Goal: Task Accomplishment & Management: Use online tool/utility

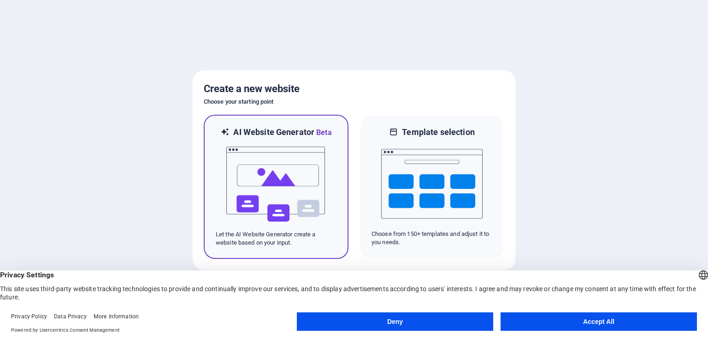
click at [287, 172] on img at bounding box center [275, 184] width 101 height 92
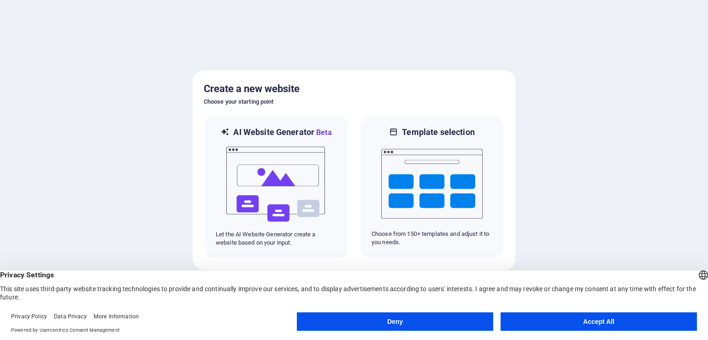
click at [558, 323] on button "Accept All" at bounding box center [598, 321] width 196 height 18
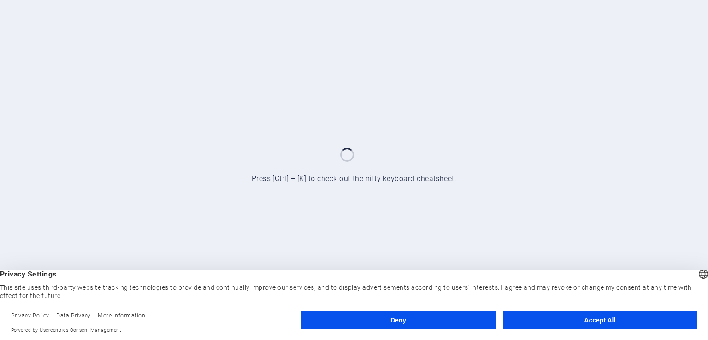
click at [546, 316] on button "Accept All" at bounding box center [600, 320] width 194 height 18
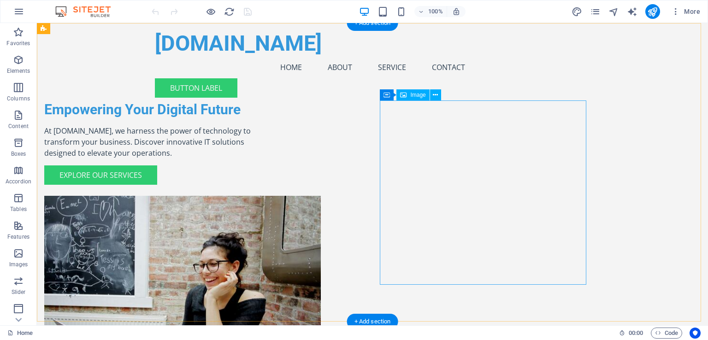
click at [251, 196] on figure at bounding box center [147, 288] width 206 height 184
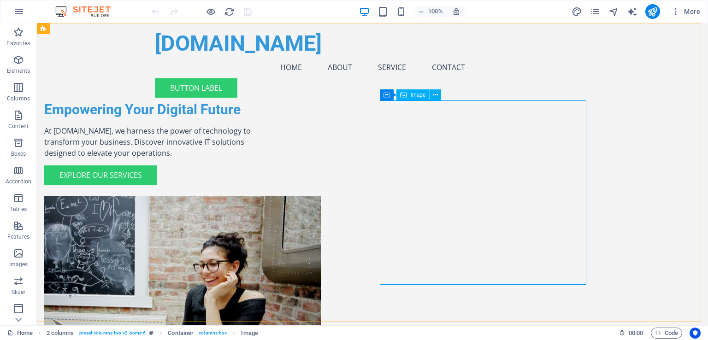
click at [418, 98] on span "Image" at bounding box center [417, 95] width 15 height 6
click at [404, 90] on icon at bounding box center [403, 94] width 6 height 11
click at [433, 95] on icon at bounding box center [435, 95] width 5 height 10
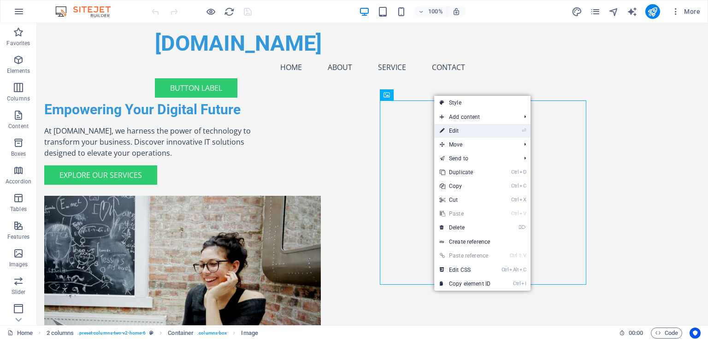
click at [491, 129] on link "⏎ Edit" at bounding box center [465, 131] width 62 height 14
select select "px"
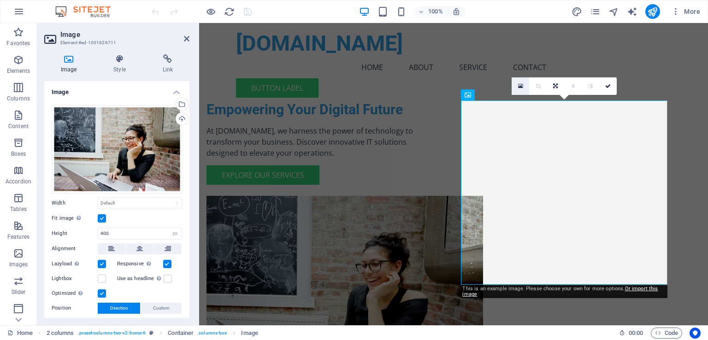
click at [524, 85] on link at bounding box center [520, 86] width 18 height 18
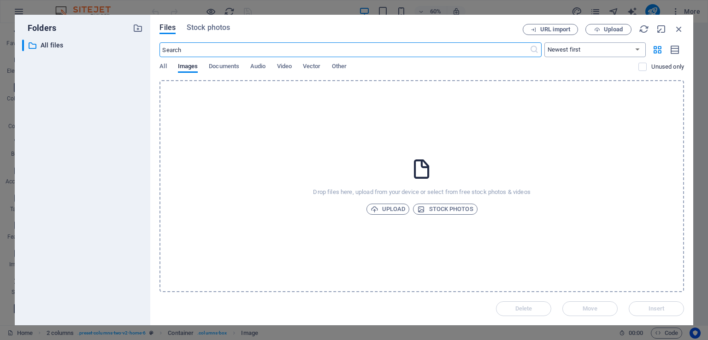
click at [622, 47] on select "Newest first Oldest first Name (A-Z) Name (Z-A) Size (0-9) Size (9-0) Resolutio…" at bounding box center [594, 49] width 101 height 15
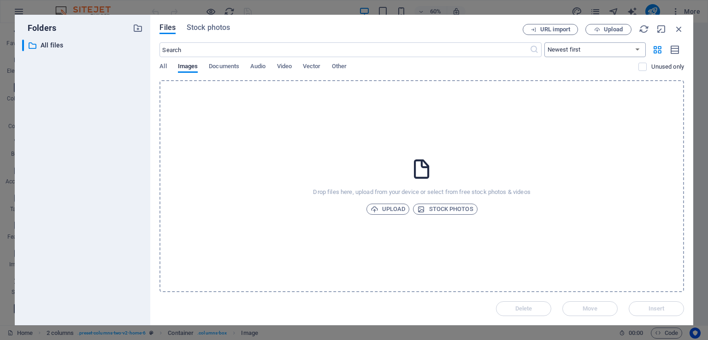
click at [621, 47] on select "Newest first Oldest first Name (A-Z) Name (Z-A) Size (0-9) Size (9-0) Resolutio…" at bounding box center [594, 49] width 101 height 15
click at [385, 212] on span "Upload" at bounding box center [387, 209] width 35 height 11
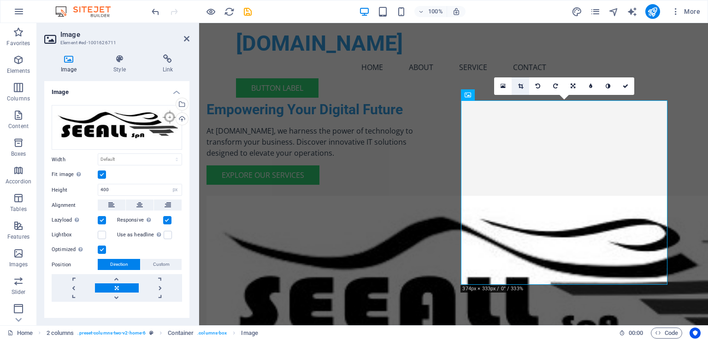
click at [523, 85] on link at bounding box center [520, 86] width 18 height 18
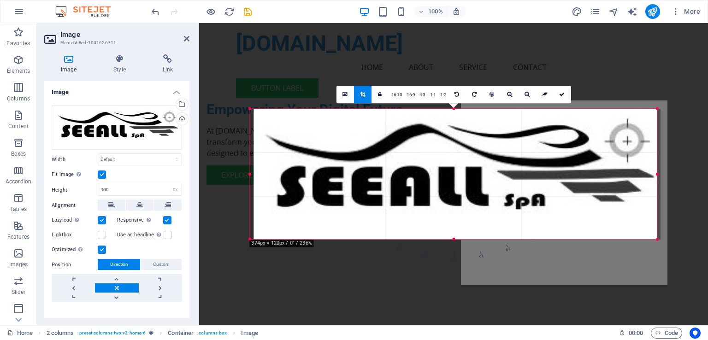
click at [481, 192] on div at bounding box center [456, 174] width 407 height 130
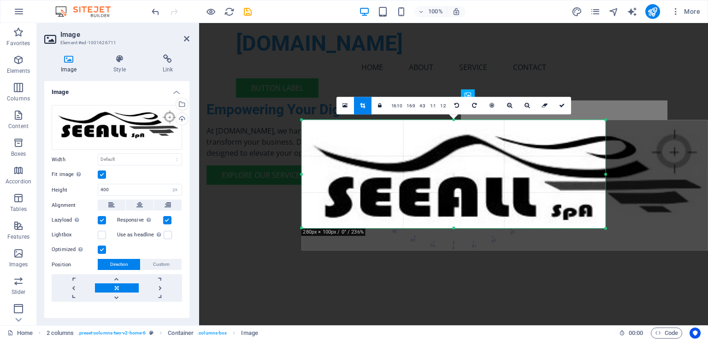
drag, startPoint x: 655, startPoint y: 242, endPoint x: 552, endPoint y: 220, distance: 105.6
click at [552, 220] on div "180 170 160 150 140 130 120 110 100 90 80 70 60 50 40 30 20 10 0 -10 -20 -30 -4…" at bounding box center [453, 174] width 304 height 108
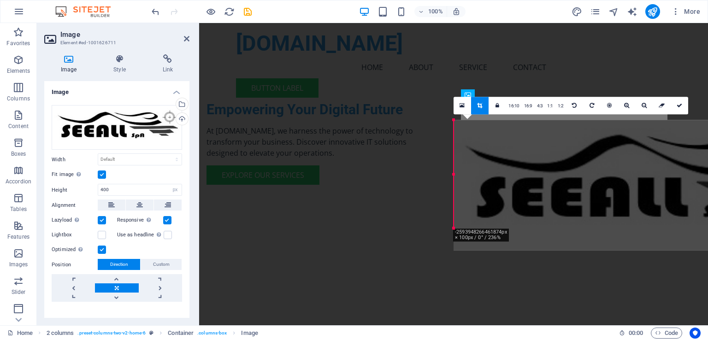
click at [548, 54] on div at bounding box center [453, 61] width 509 height 77
drag, startPoint x: 374, startPoint y: 195, endPoint x: 367, endPoint y: 203, distance: 10.4
click at [371, 196] on div at bounding box center [330, 154] width 262 height 108
drag, startPoint x: 358, startPoint y: 218, endPoint x: 359, endPoint y: 226, distance: 8.3
drag, startPoint x: 359, startPoint y: 226, endPoint x: 350, endPoint y: 290, distance: 64.3
